Goal: Task Accomplishment & Management: Manage account settings

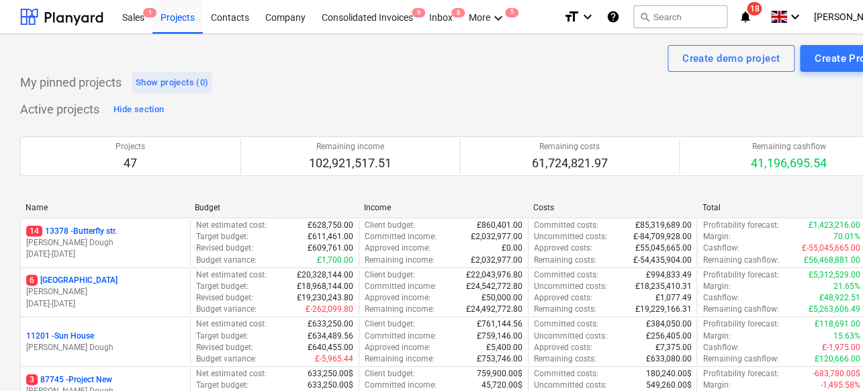
scroll to position [135, 0]
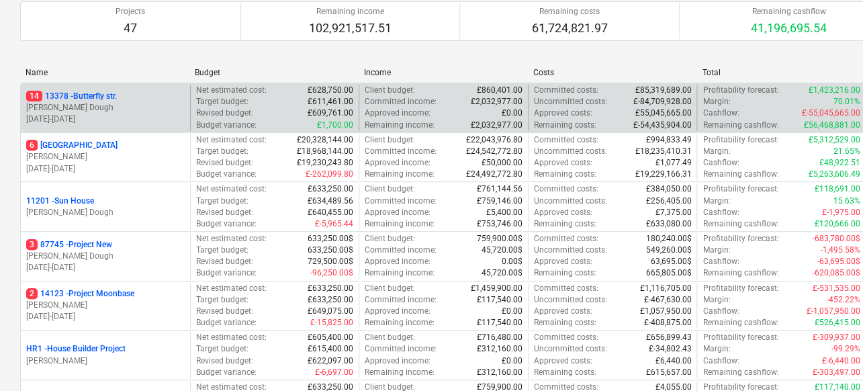
click at [183, 100] on div "14 [STREET_ADDRESS]" at bounding box center [105, 96] width 159 height 11
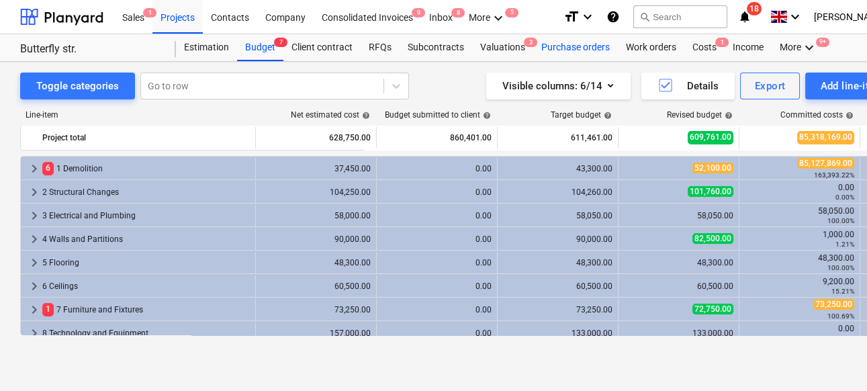
click at [572, 50] on div "Purchase orders" at bounding box center [575, 47] width 85 height 27
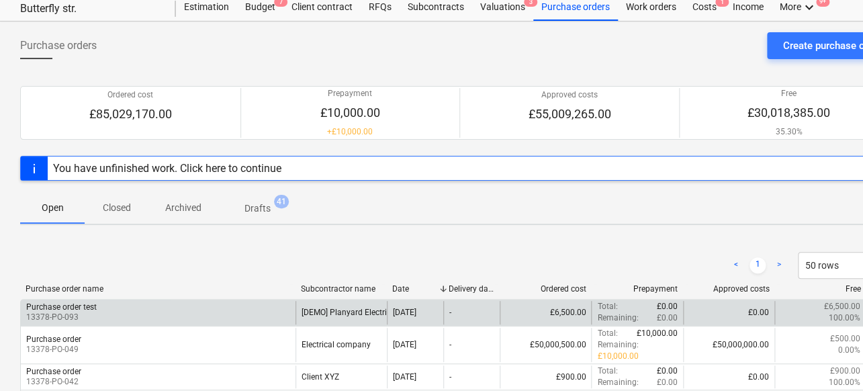
click at [105, 308] on div "Purchase order test 13378-PO-093" at bounding box center [158, 312] width 275 height 23
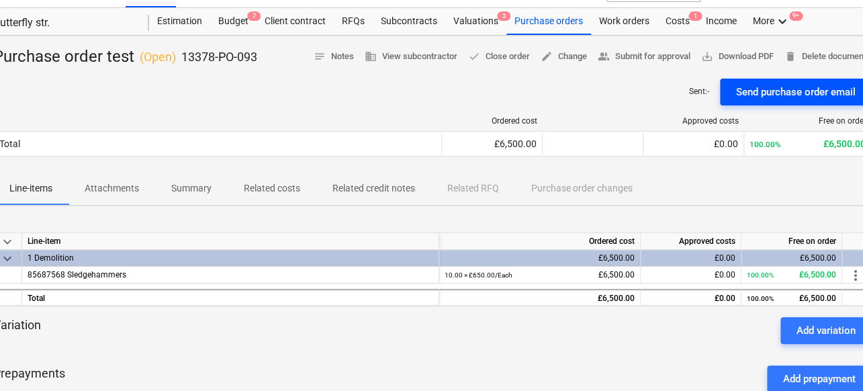
scroll to position [26, 56]
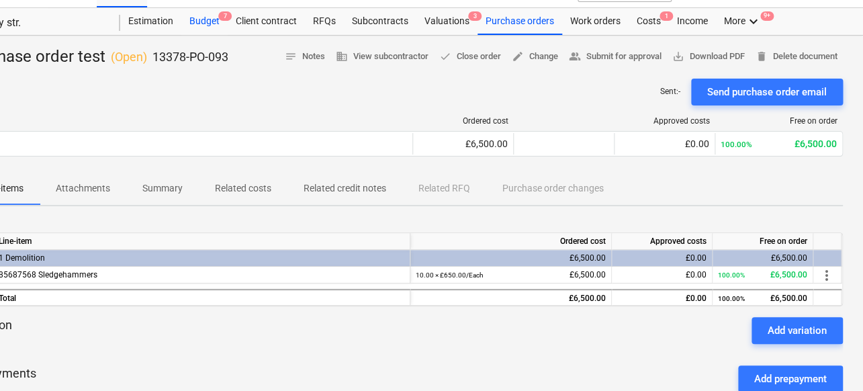
click at [211, 27] on div "Budget 7" at bounding box center [204, 21] width 46 height 27
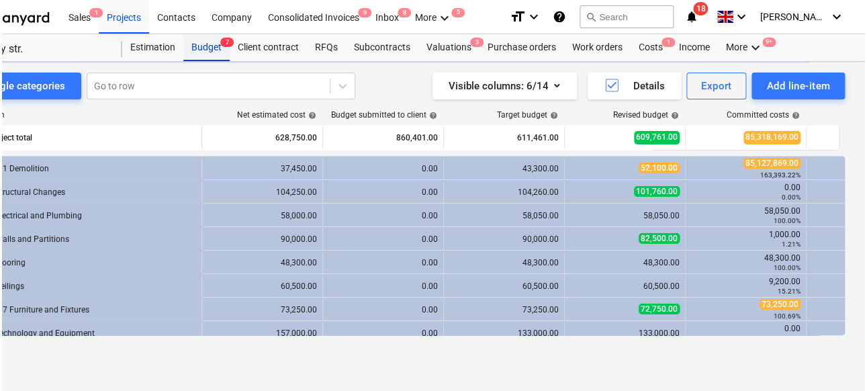
scroll to position [0, 52]
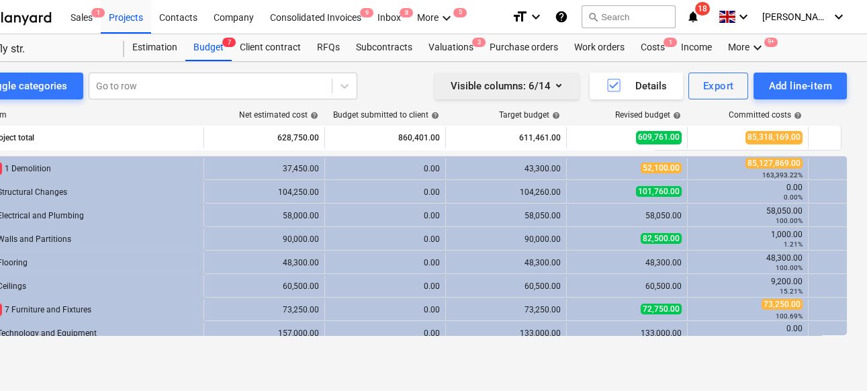
click at [542, 78] on div "Visible columns : 6/14" at bounding box center [507, 85] width 112 height 17
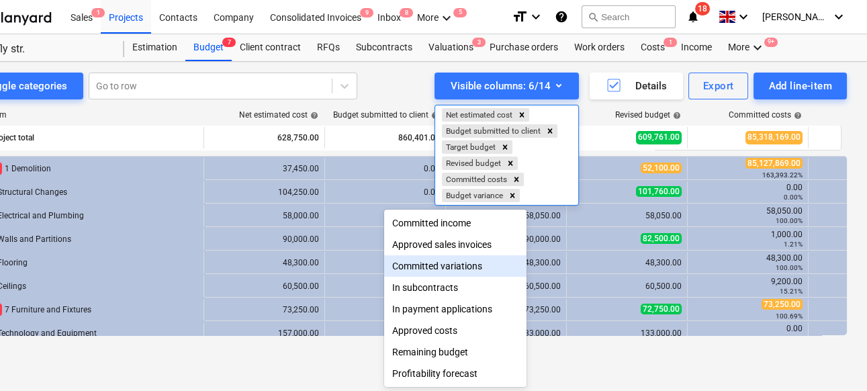
click at [449, 269] on div "Committed variations" at bounding box center [455, 266] width 142 height 22
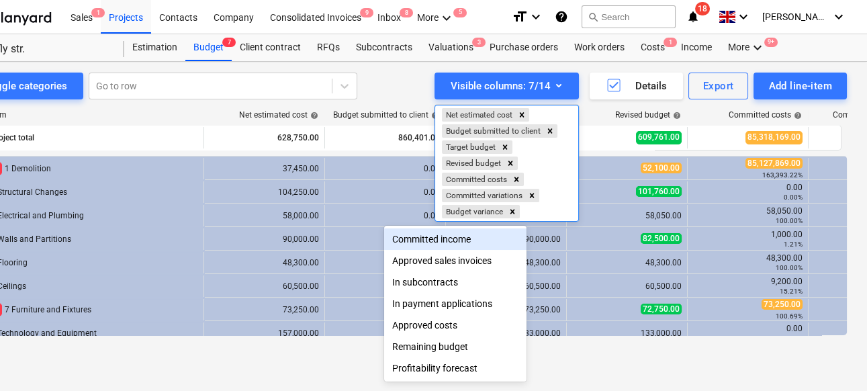
click at [423, 85] on div at bounding box center [433, 195] width 867 height 391
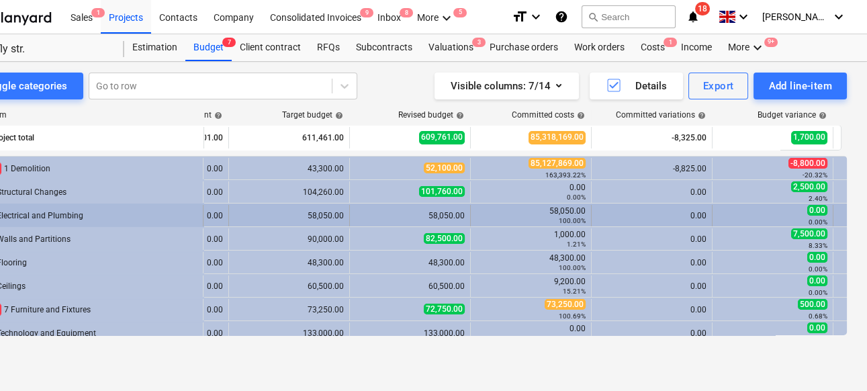
scroll to position [0, 242]
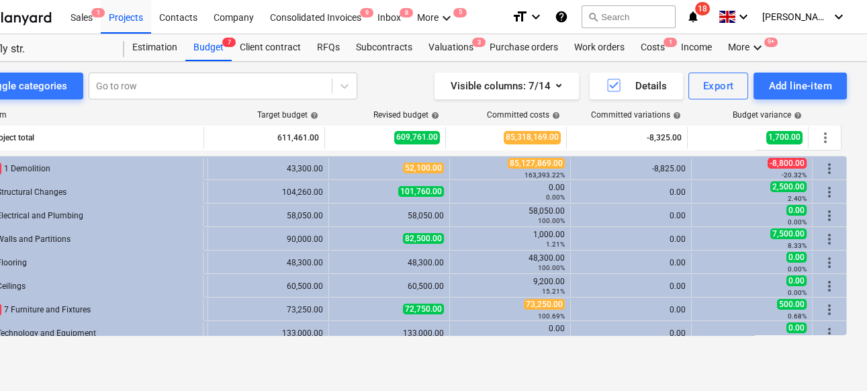
click at [677, 114] on span "help" at bounding box center [676, 116] width 11 height 8
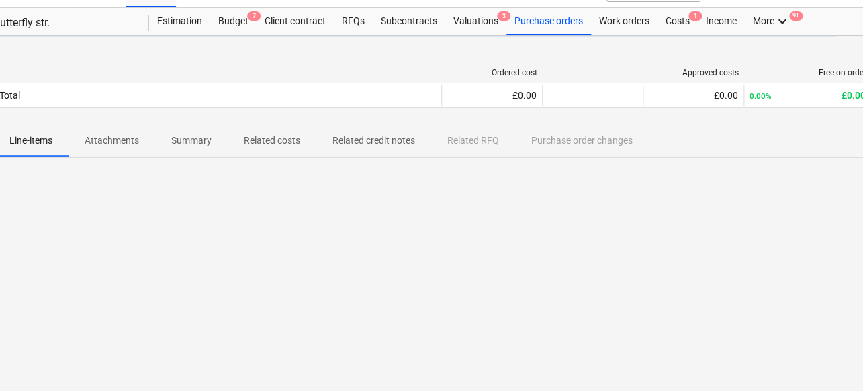
scroll to position [26, 25]
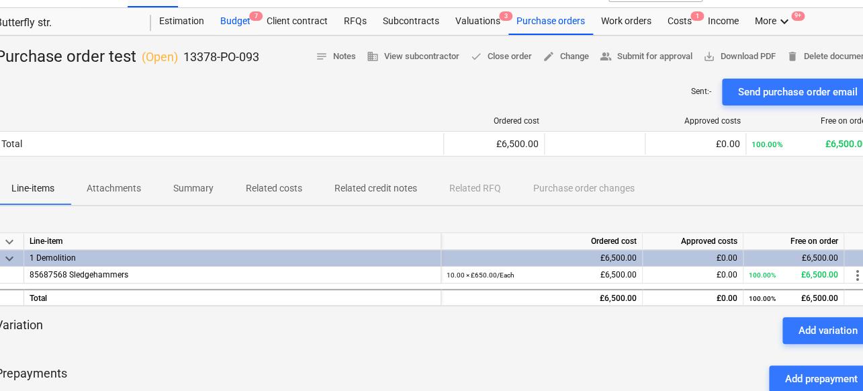
click at [236, 28] on div "Budget 7" at bounding box center [235, 21] width 46 height 27
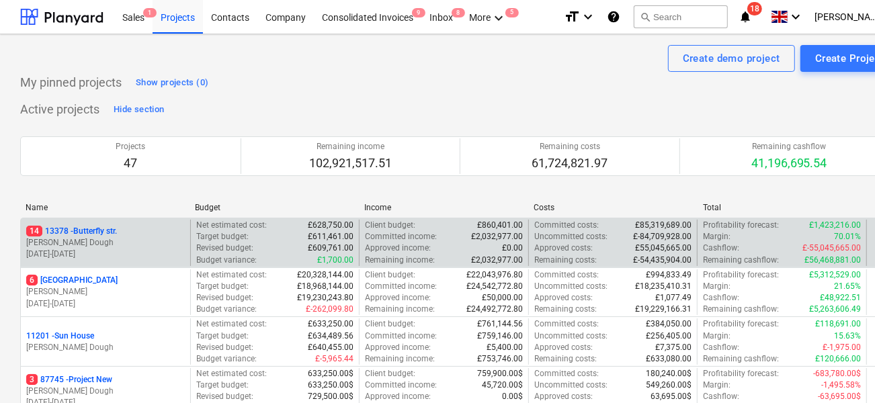
click at [135, 231] on div "14 [STREET_ADDRESS]" at bounding box center [105, 231] width 159 height 11
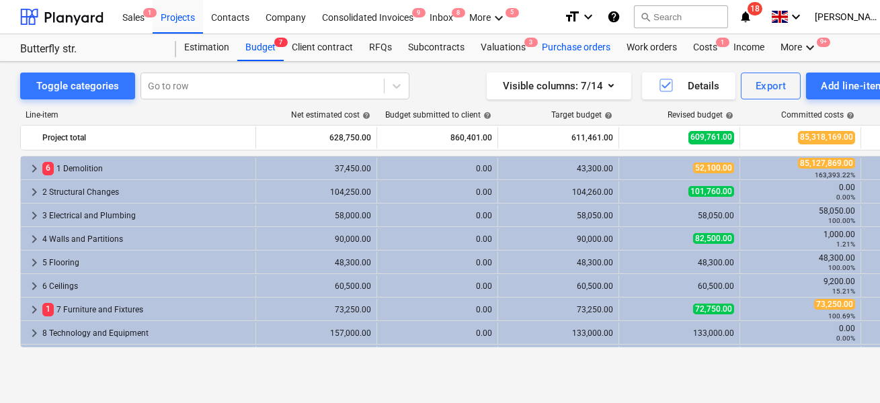
click at [564, 48] on div "Purchase orders" at bounding box center [575, 47] width 85 height 27
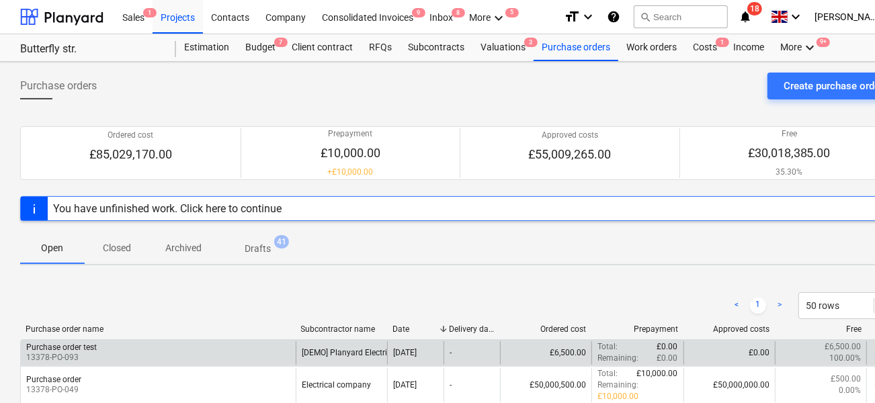
click at [461, 351] on div "-" at bounding box center [471, 352] width 56 height 23
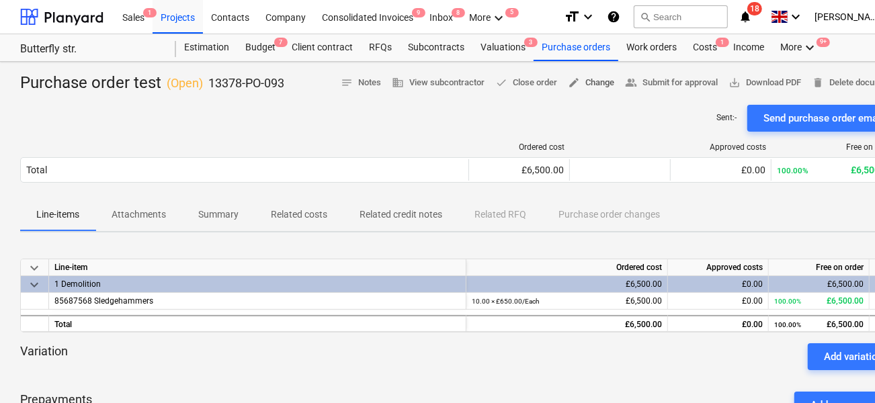
click at [579, 85] on span "edit Change" at bounding box center [591, 82] width 46 height 15
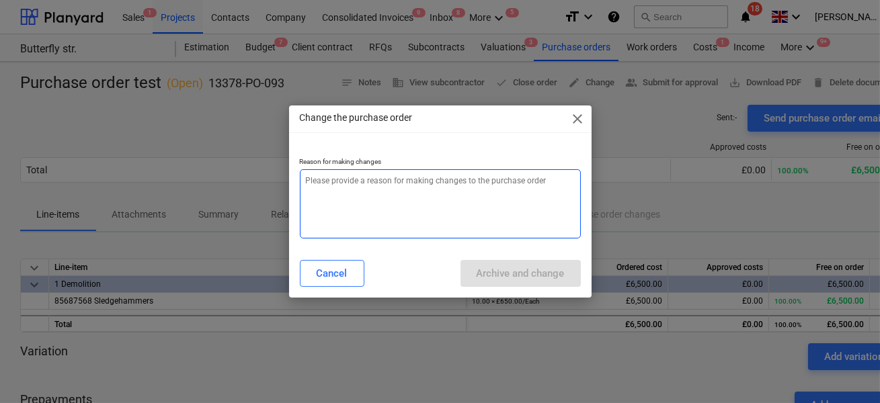
click at [437, 201] on textarea at bounding box center [440, 203] width 281 height 69
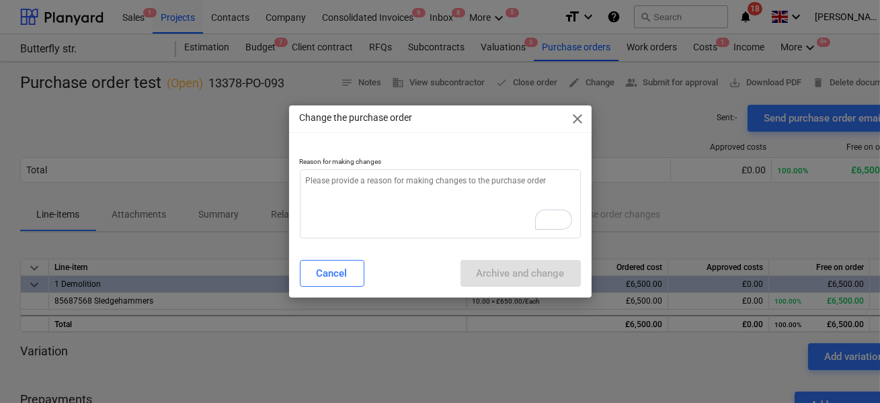
click at [580, 118] on span "close" at bounding box center [578, 119] width 16 height 16
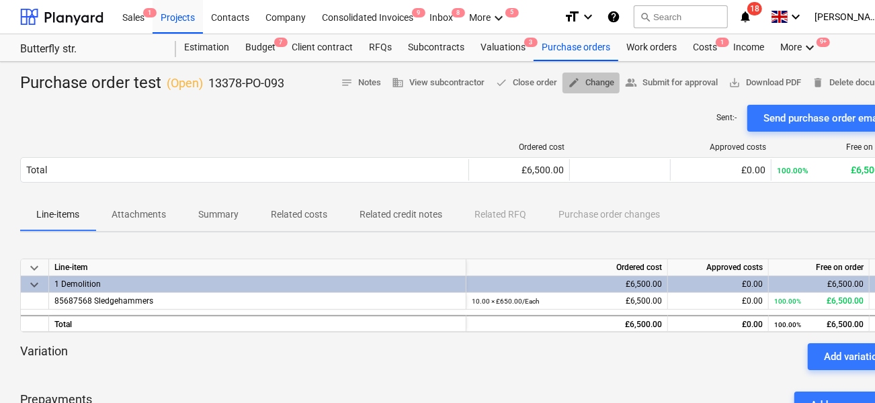
click at [594, 75] on span "edit Change" at bounding box center [591, 82] width 46 height 15
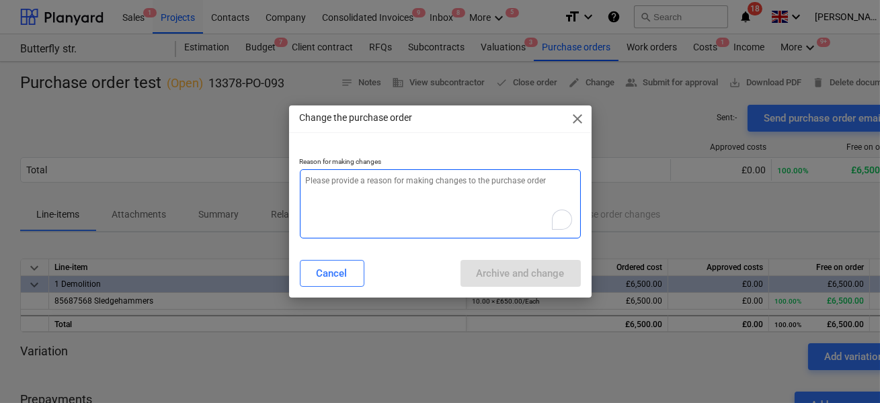
click at [452, 189] on textarea "To enrich screen reader interactions, please activate Accessibility in Grammarl…" at bounding box center [440, 203] width 281 height 69
type textarea "x"
type textarea "kg"
type textarea "x"
type textarea "kgh"
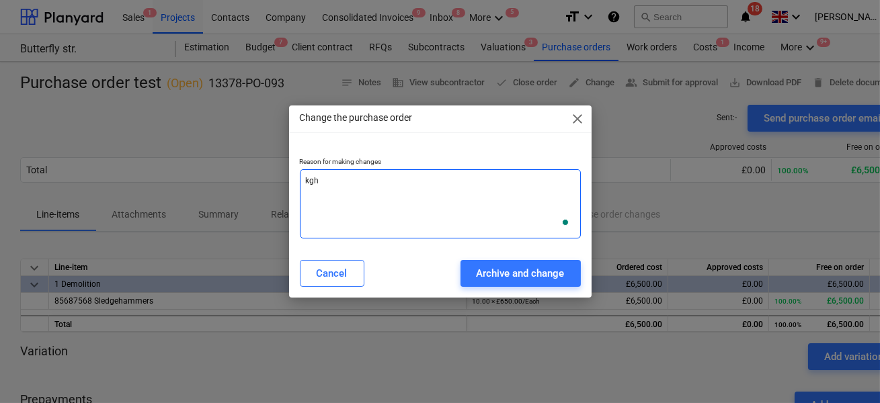
type textarea "x"
type textarea "kghfk"
type textarea "x"
type textarea "kghfkg"
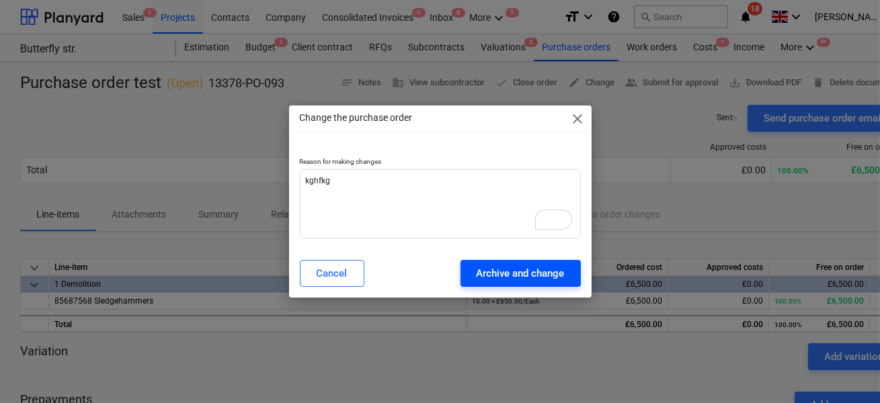
click at [513, 279] on div "Archive and change" at bounding box center [520, 273] width 88 height 17
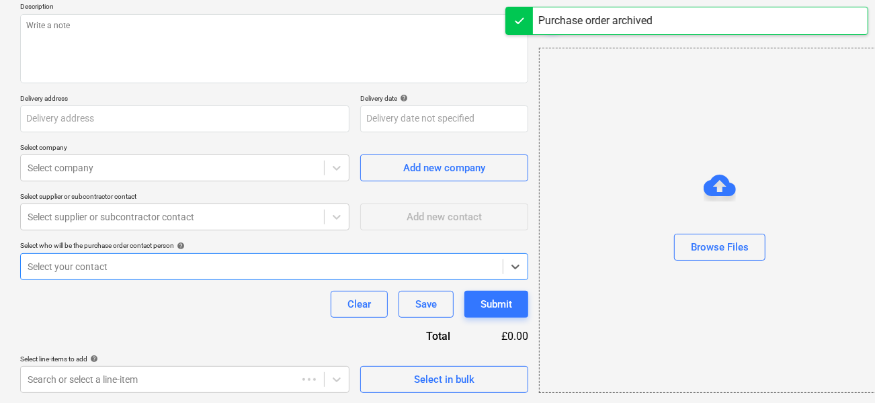
type textarea "x"
type input "13378-PO-097"
type textarea "x"
type input "Purchase order test"
type input "13378-PO-093"
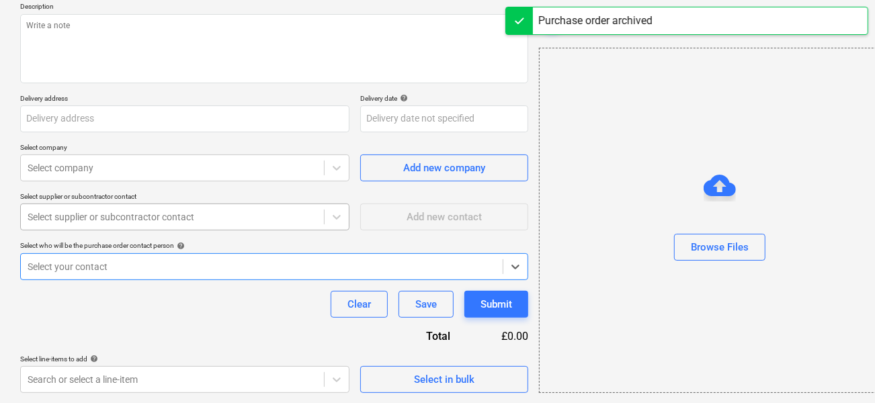
type textarea "tess"
type input "Butterfly street 1234"
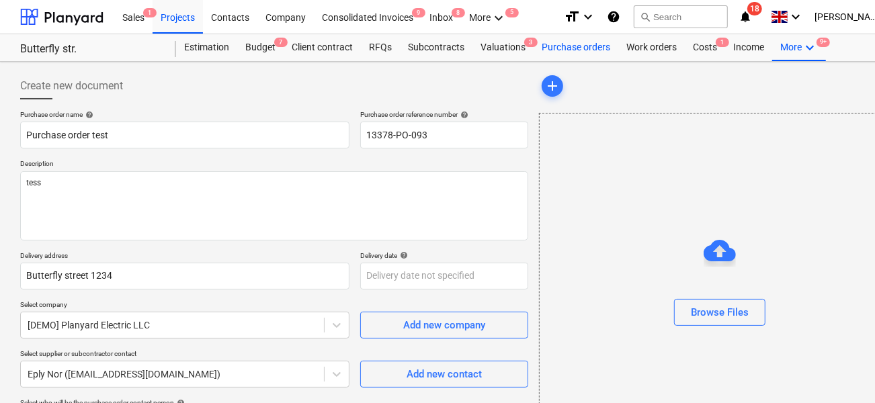
click at [594, 46] on div "Purchase orders" at bounding box center [575, 47] width 85 height 27
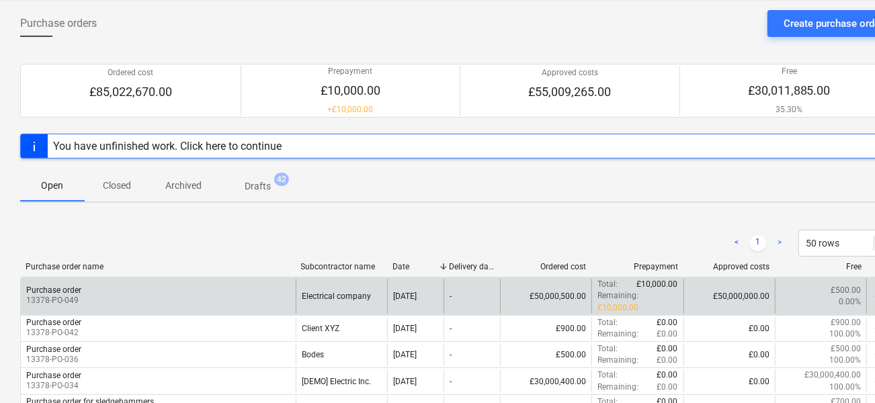
click at [255, 280] on div "Purchase order 13378-PO-049" at bounding box center [158, 296] width 275 height 34
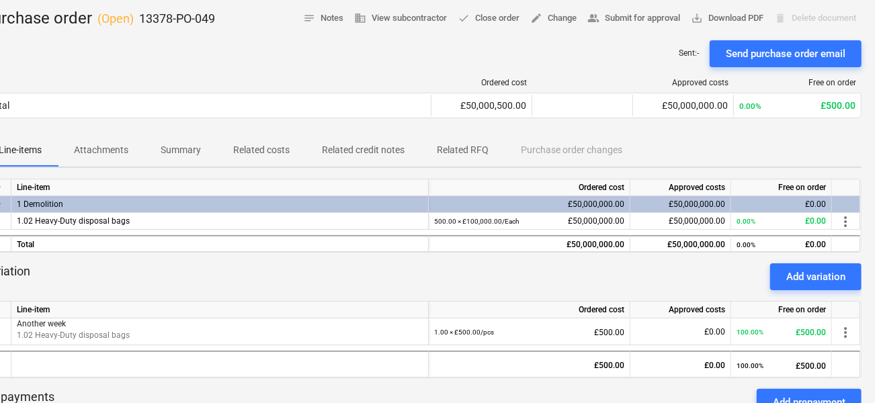
scroll to position [65, 0]
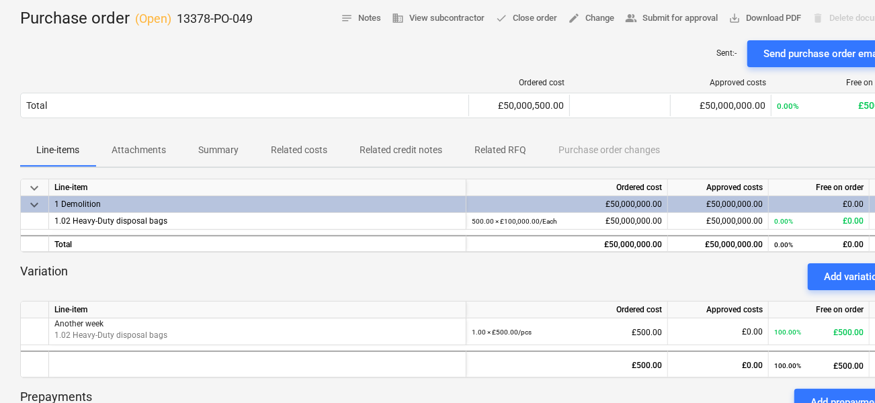
click at [486, 79] on div "Ordered cost" at bounding box center [519, 82] width 90 height 9
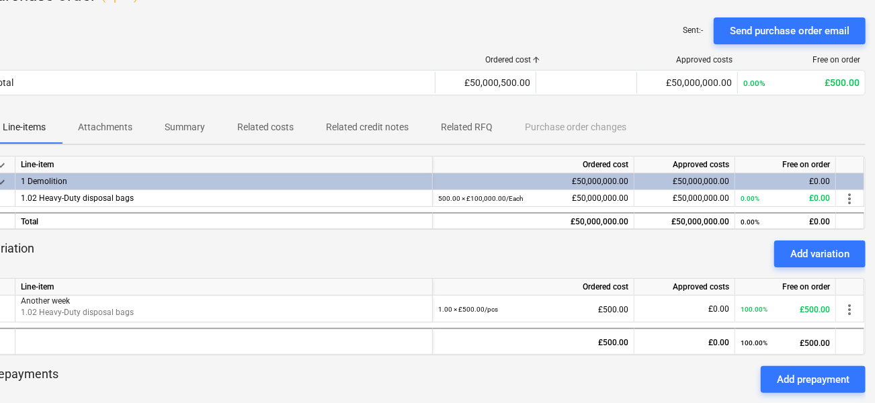
scroll to position [93, 34]
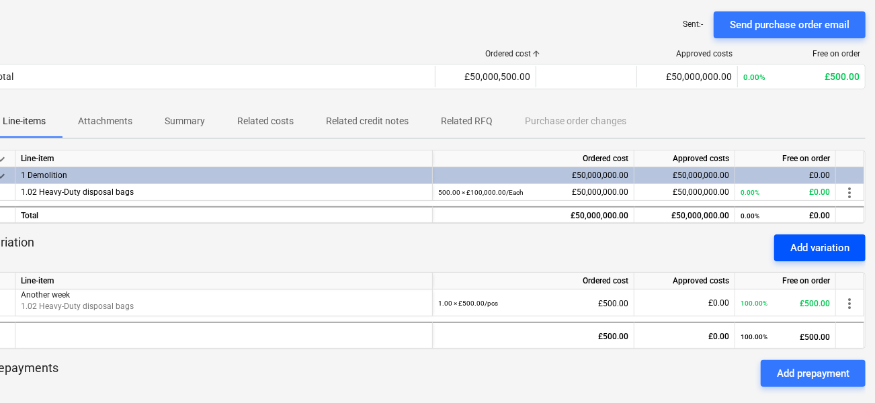
click at [792, 248] on div "Add variation" at bounding box center [819, 247] width 59 height 17
type textarea "x"
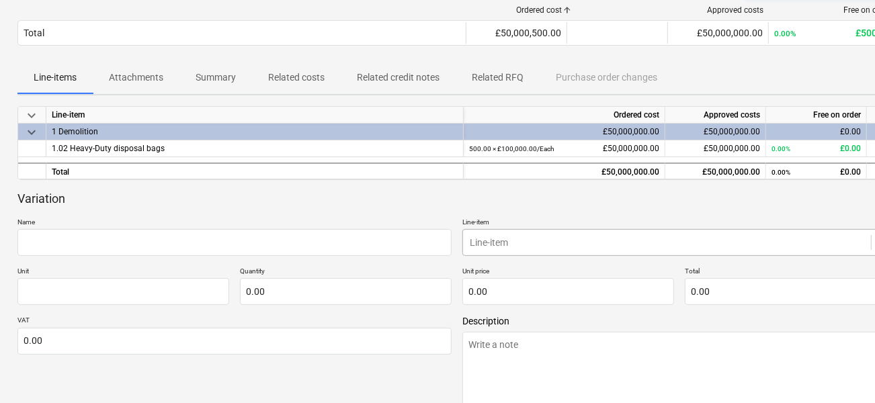
scroll to position [137, 0]
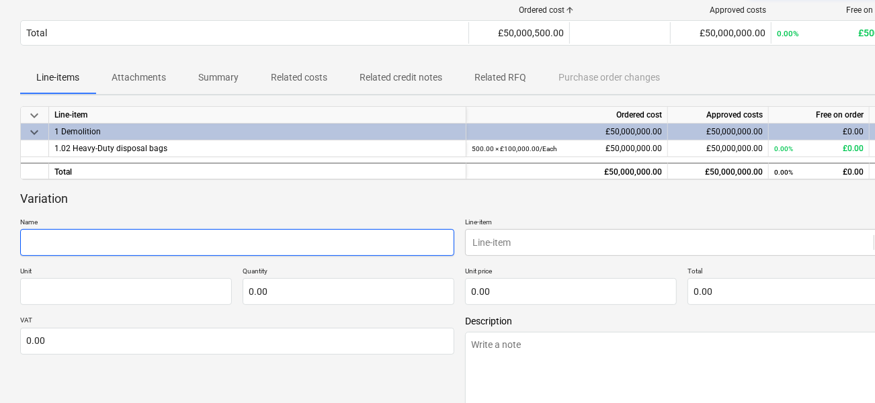
click at [349, 253] on input "text" at bounding box center [237, 242] width 434 height 27
click at [383, 239] on input "text" at bounding box center [237, 242] width 434 height 27
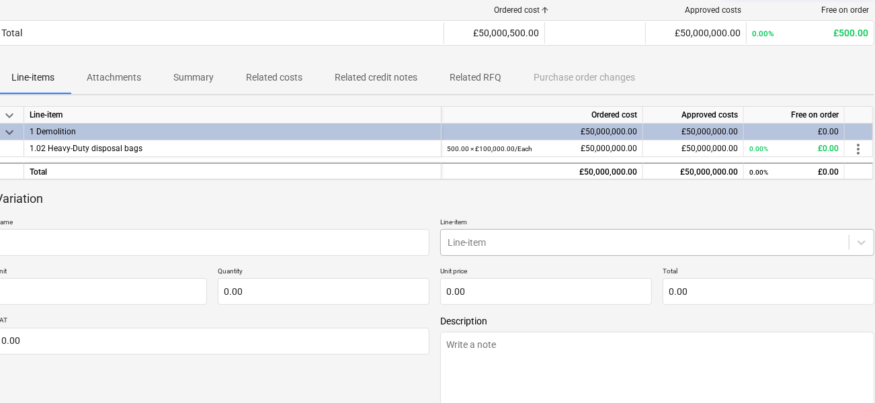
click at [472, 245] on body "Sales 1 Projects Contacts Company Consolidated Invoices 9 Inbox 8 More keyboard…" at bounding box center [412, 64] width 875 height 403
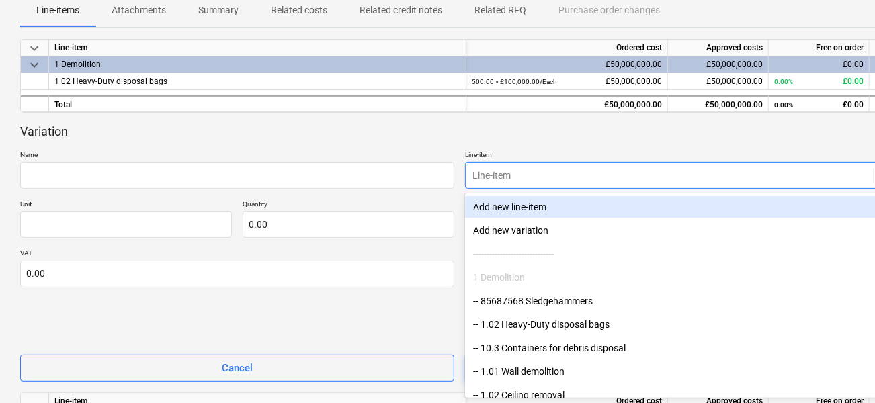
scroll to position [19, 0]
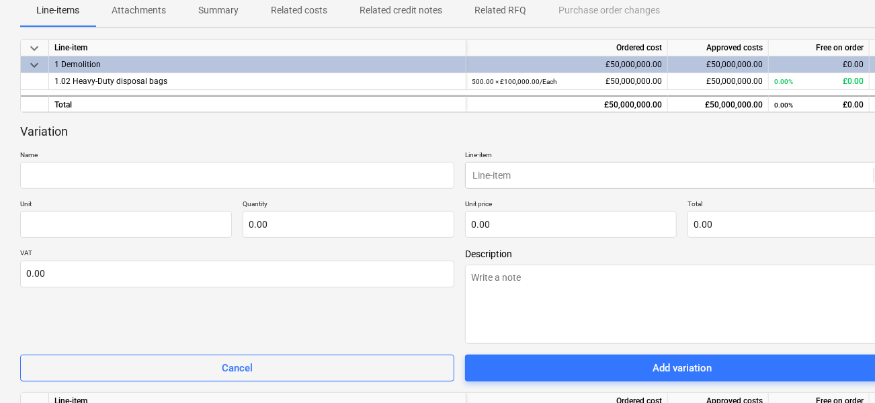
click at [427, 131] on div "Variation" at bounding box center [459, 132] width 879 height 16
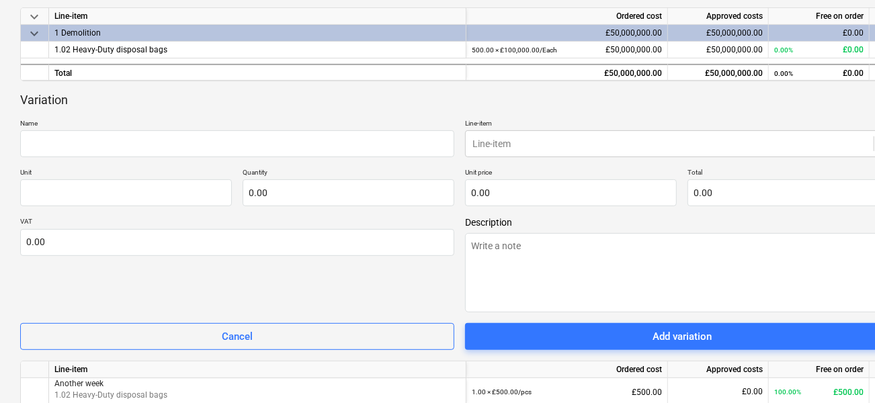
scroll to position [238, 0]
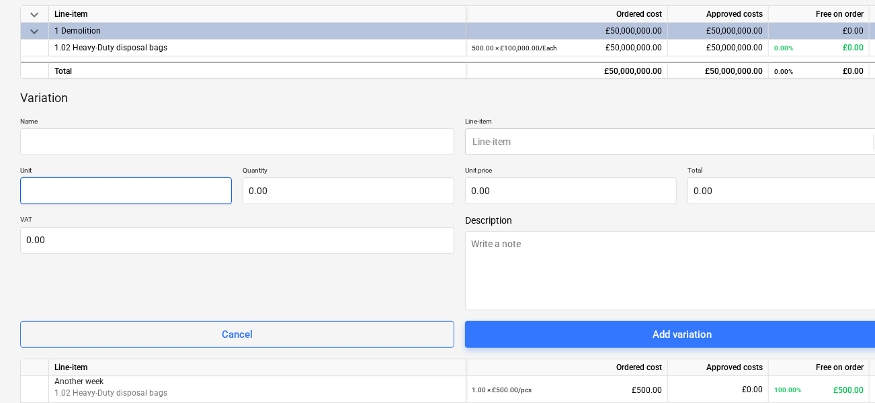
click at [185, 185] on input "text" at bounding box center [126, 190] width 212 height 27
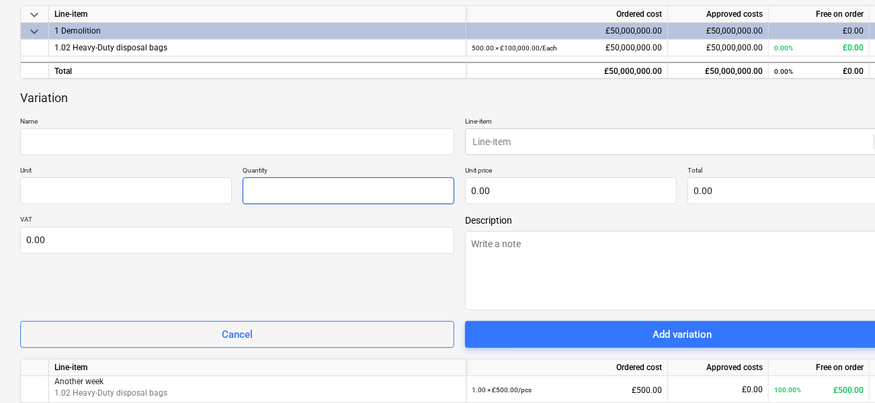
click at [264, 188] on input "text" at bounding box center [349, 190] width 212 height 27
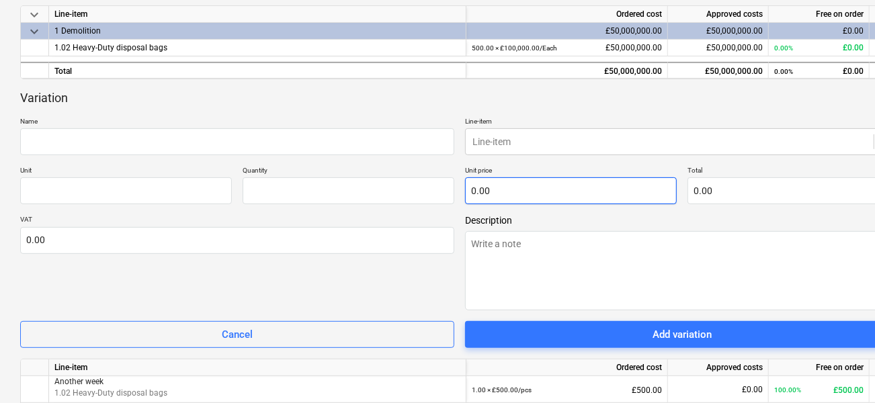
type input "0.00"
click at [488, 194] on input "text" at bounding box center [571, 190] width 212 height 27
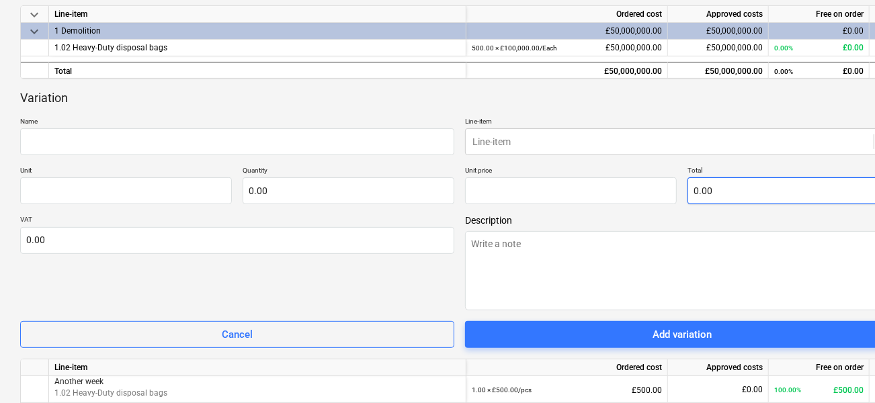
type input "0.00"
click at [719, 198] on input "text" at bounding box center [793, 190] width 212 height 27
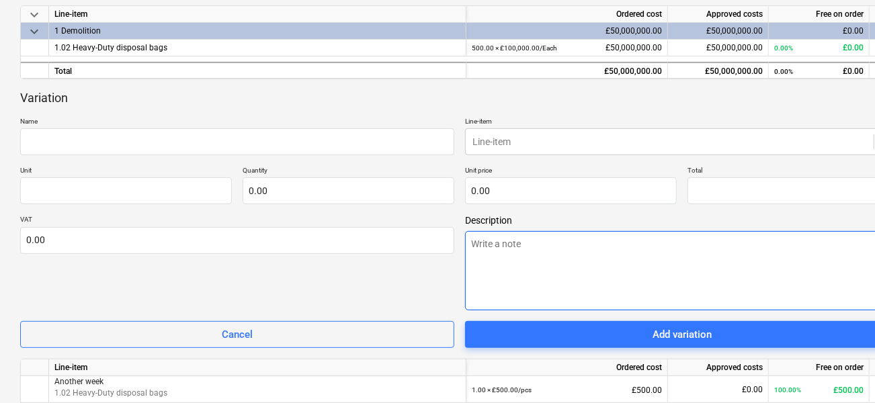
click at [505, 255] on textarea at bounding box center [682, 270] width 434 height 79
type input "0.00"
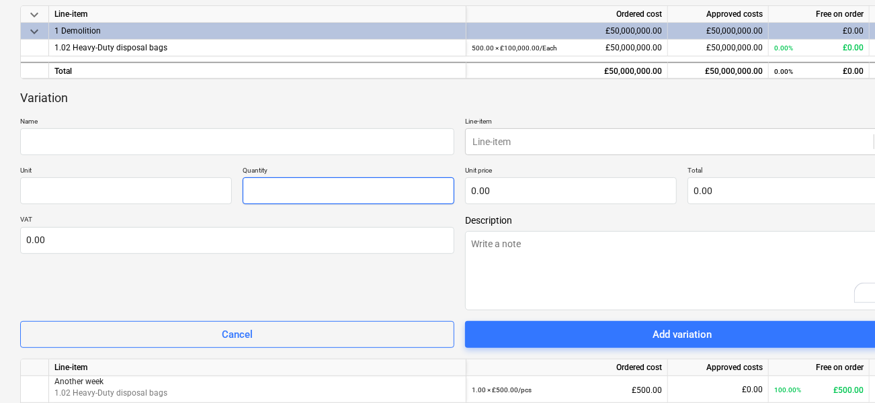
click at [271, 195] on input "text" at bounding box center [349, 190] width 212 height 27
type input "0.00"
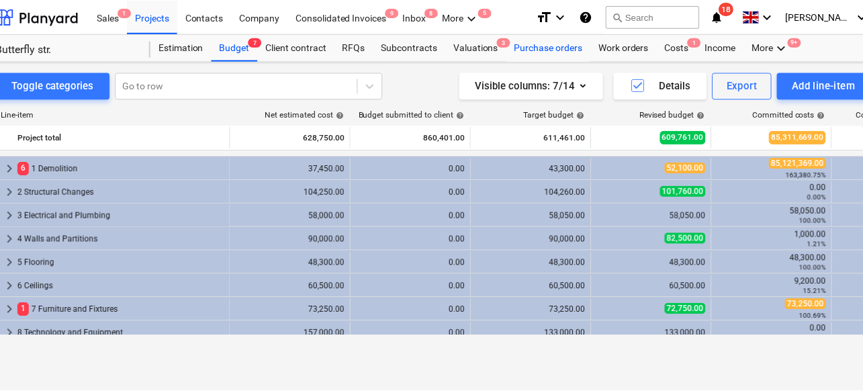
scroll to position [0, 242]
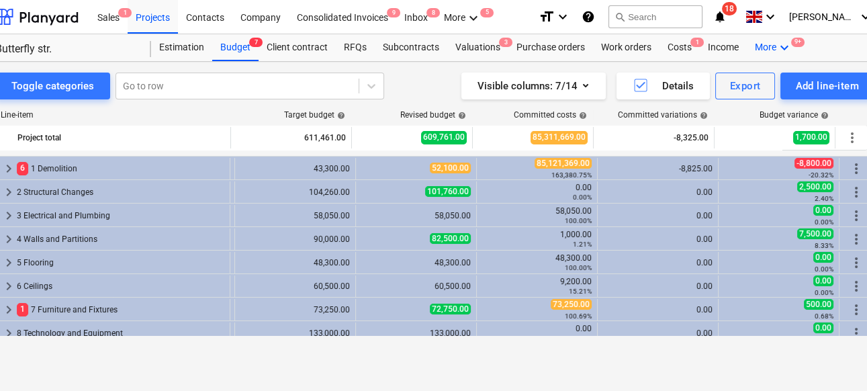
click at [758, 40] on div "More keyboard_arrow_down 9+" at bounding box center [774, 47] width 54 height 27
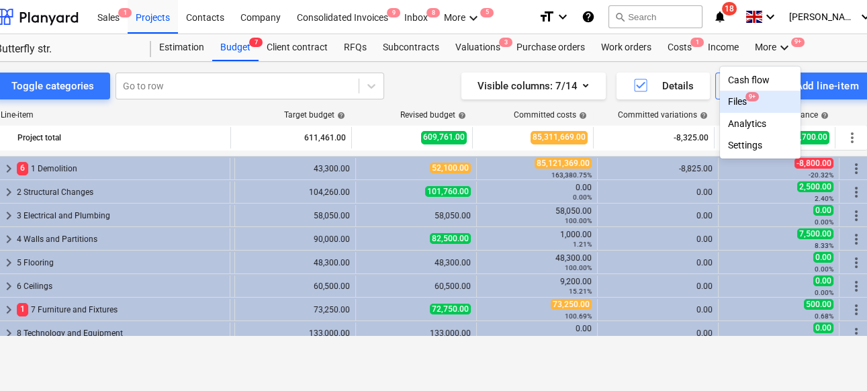
click at [745, 83] on div "Cash flow" at bounding box center [760, 80] width 65 height 11
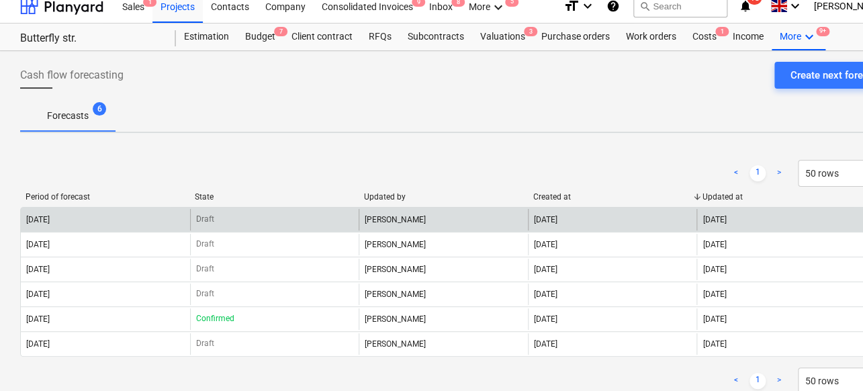
scroll to position [11, 0]
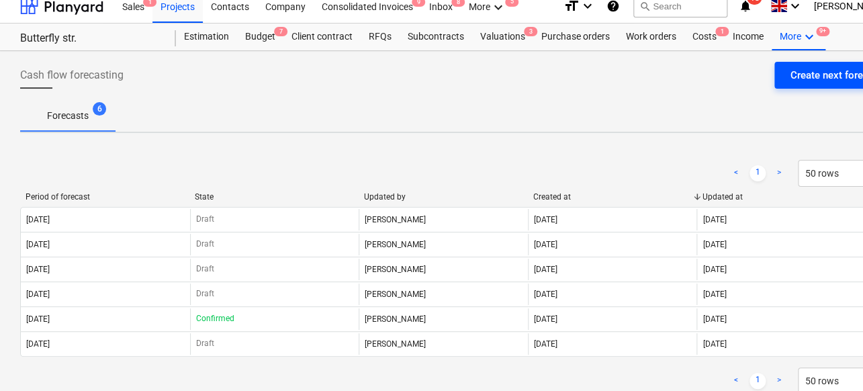
click at [801, 75] on div "Create next forecast" at bounding box center [837, 75] width 92 height 17
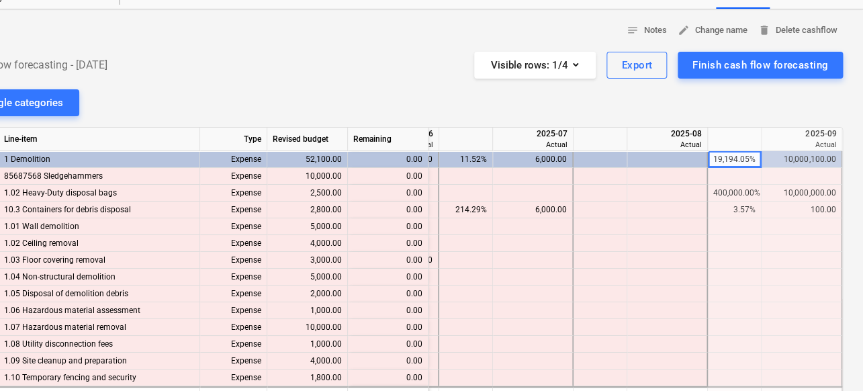
scroll to position [0, 56]
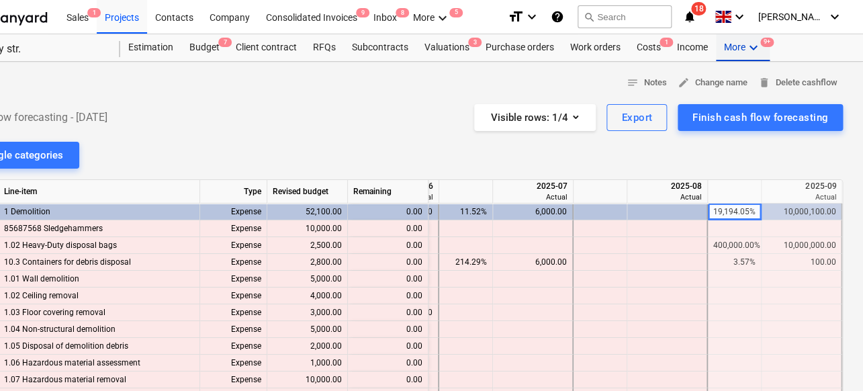
click at [740, 44] on div "More keyboard_arrow_down 9+" at bounding box center [743, 47] width 54 height 27
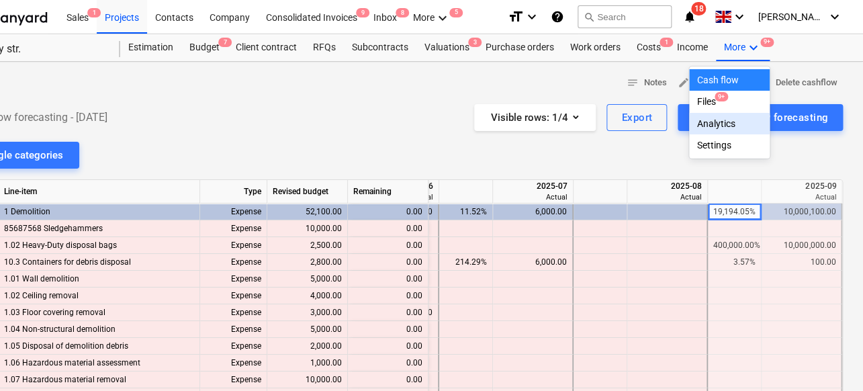
click at [701, 146] on div "Settings" at bounding box center [729, 145] width 65 height 11
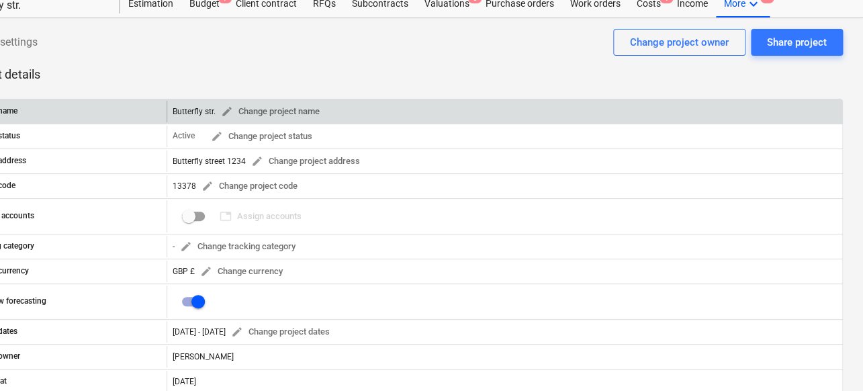
scroll to position [15, 56]
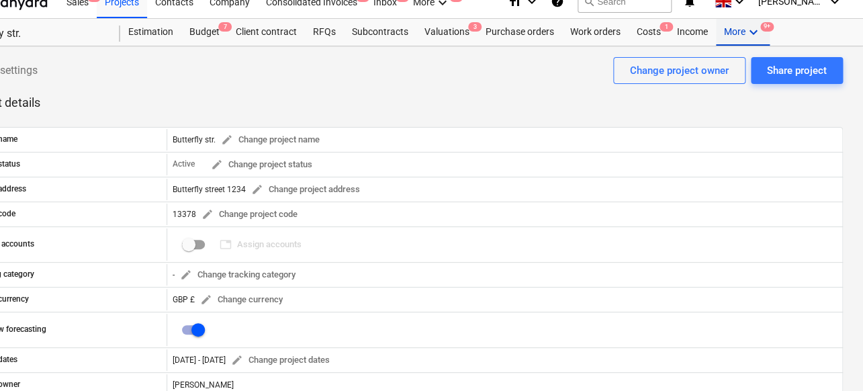
click at [734, 30] on div "More keyboard_arrow_down 9+" at bounding box center [743, 32] width 54 height 27
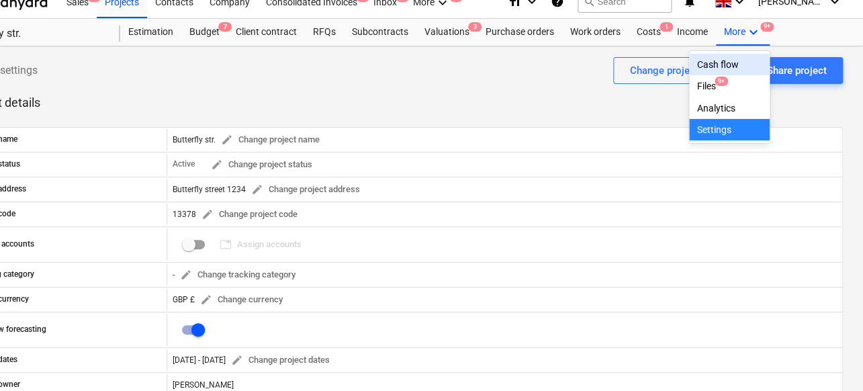
click at [708, 65] on div "Cash flow" at bounding box center [729, 64] width 65 height 11
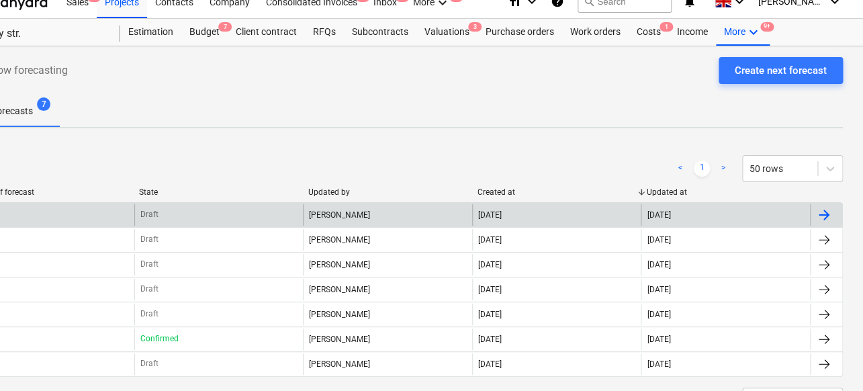
click at [227, 212] on div "Draft" at bounding box center [218, 215] width 169 height 22
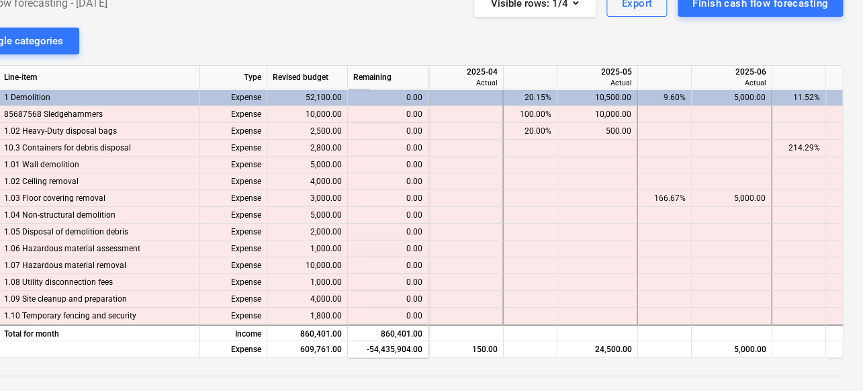
click at [428, 49] on div "notes Notes edit Change name delete Delete cashflow Cash flow forecasting - 202…" at bounding box center [403, 247] width 919 height 599
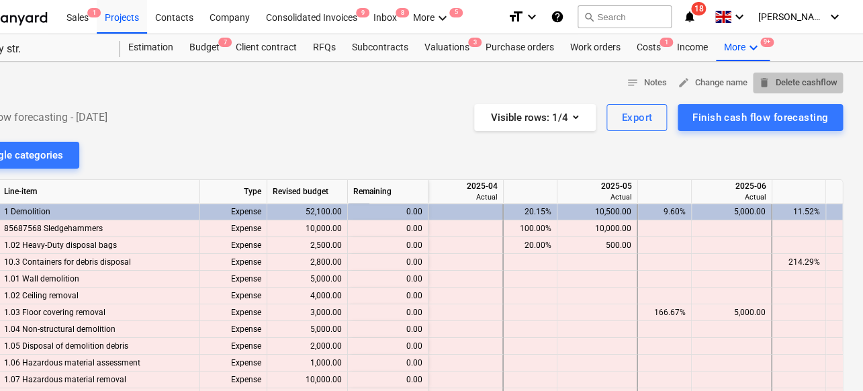
click at [771, 81] on span "delete Delete cashflow" at bounding box center [798, 82] width 79 height 15
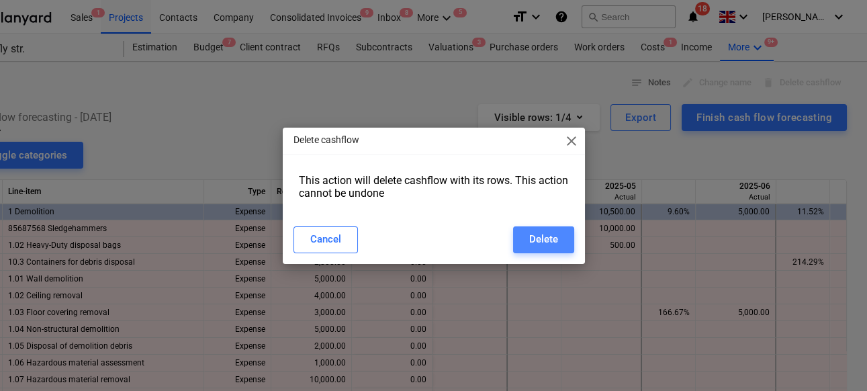
click at [533, 248] on button "Delete" at bounding box center [543, 239] width 61 height 27
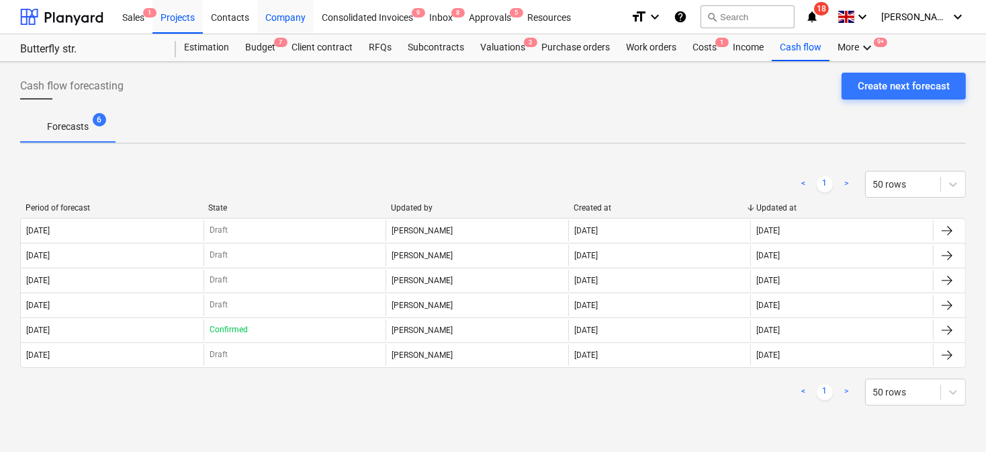
click at [284, 24] on div "Company" at bounding box center [285, 16] width 56 height 34
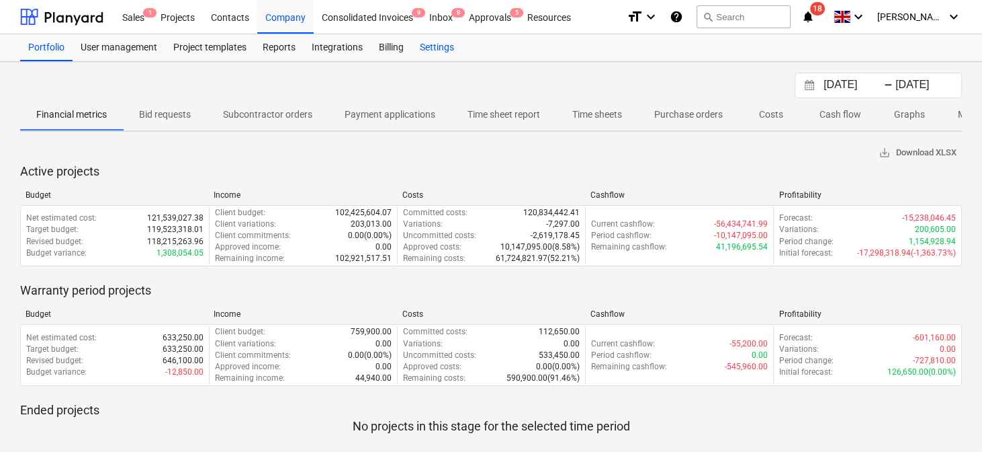
click at [440, 52] on div "Settings" at bounding box center [437, 47] width 50 height 27
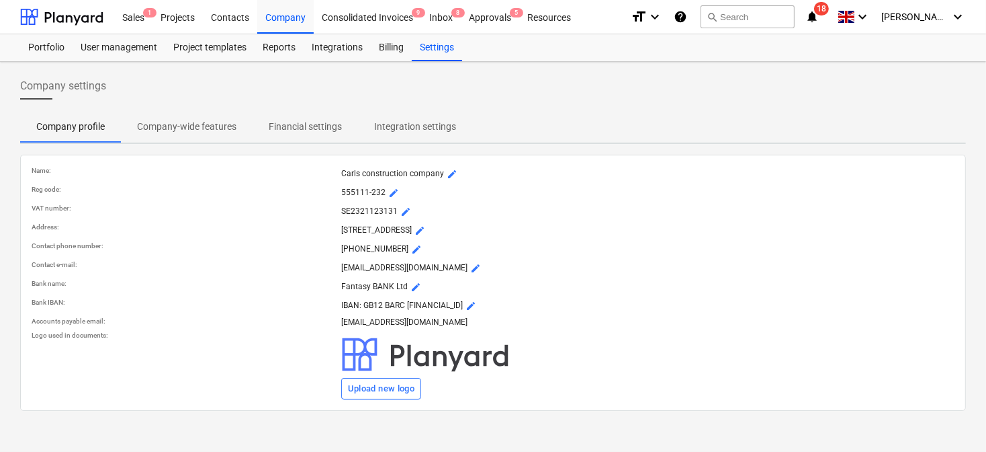
click at [166, 125] on p "Company-wide features" at bounding box center [186, 127] width 99 height 14
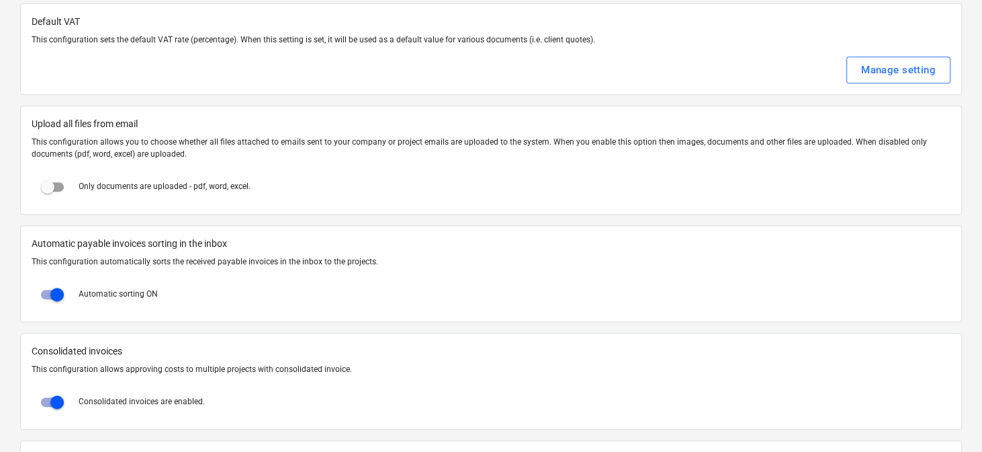
scroll to position [683, 0]
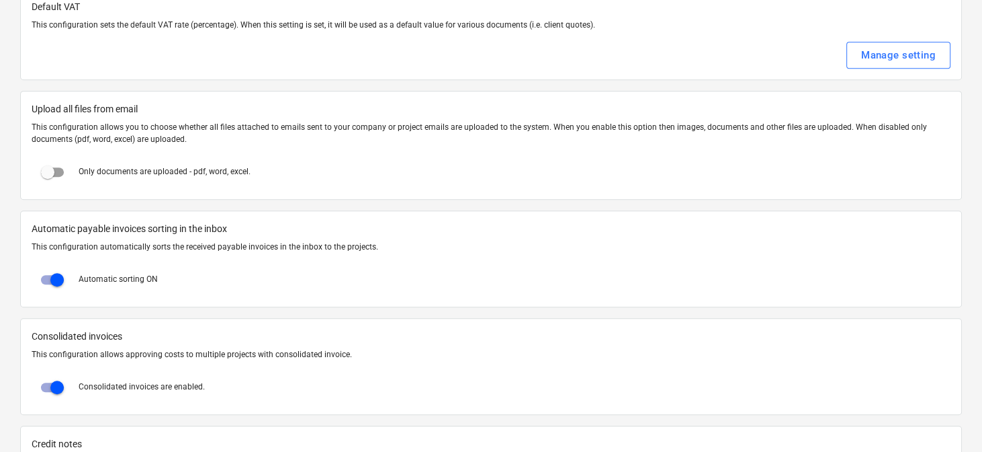
click at [51, 165] on input "checkbox" at bounding box center [48, 172] width 32 height 32
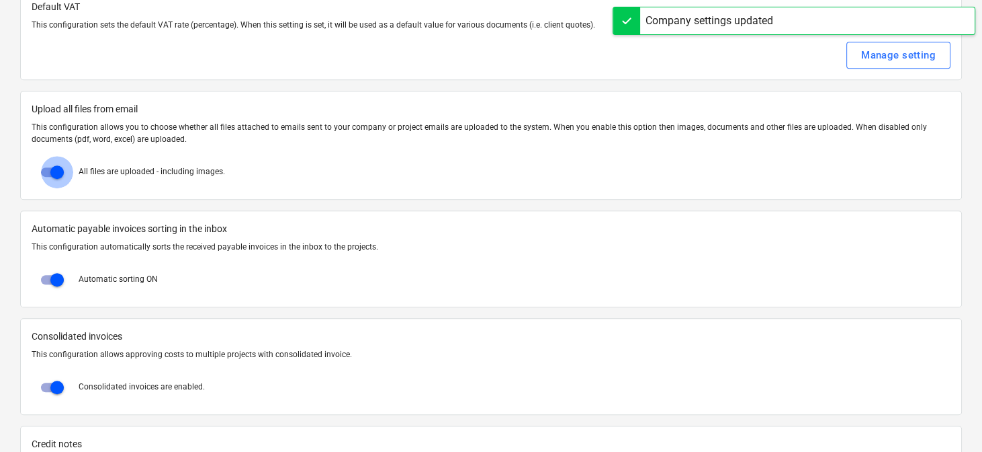
click at [52, 165] on input "checkbox" at bounding box center [57, 172] width 32 height 32
checkbox input "false"
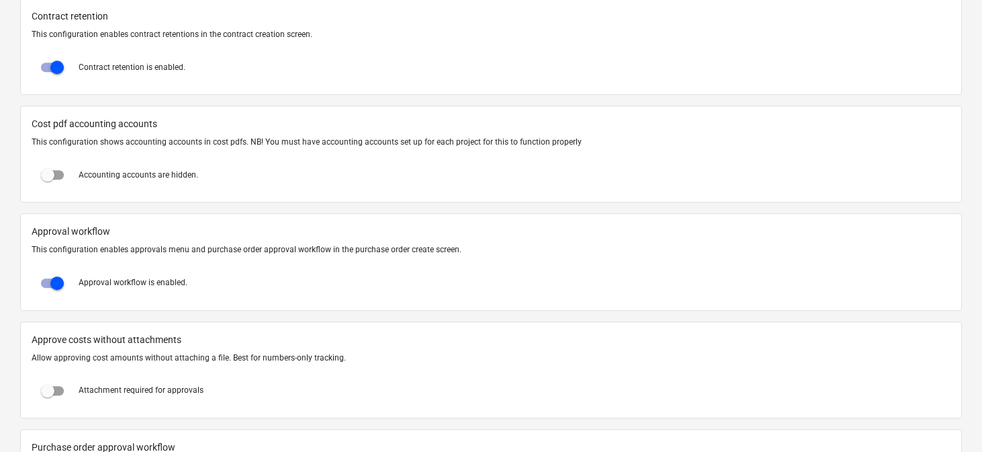
scroll to position [1217, 0]
